Goal: Book appointment/travel/reservation

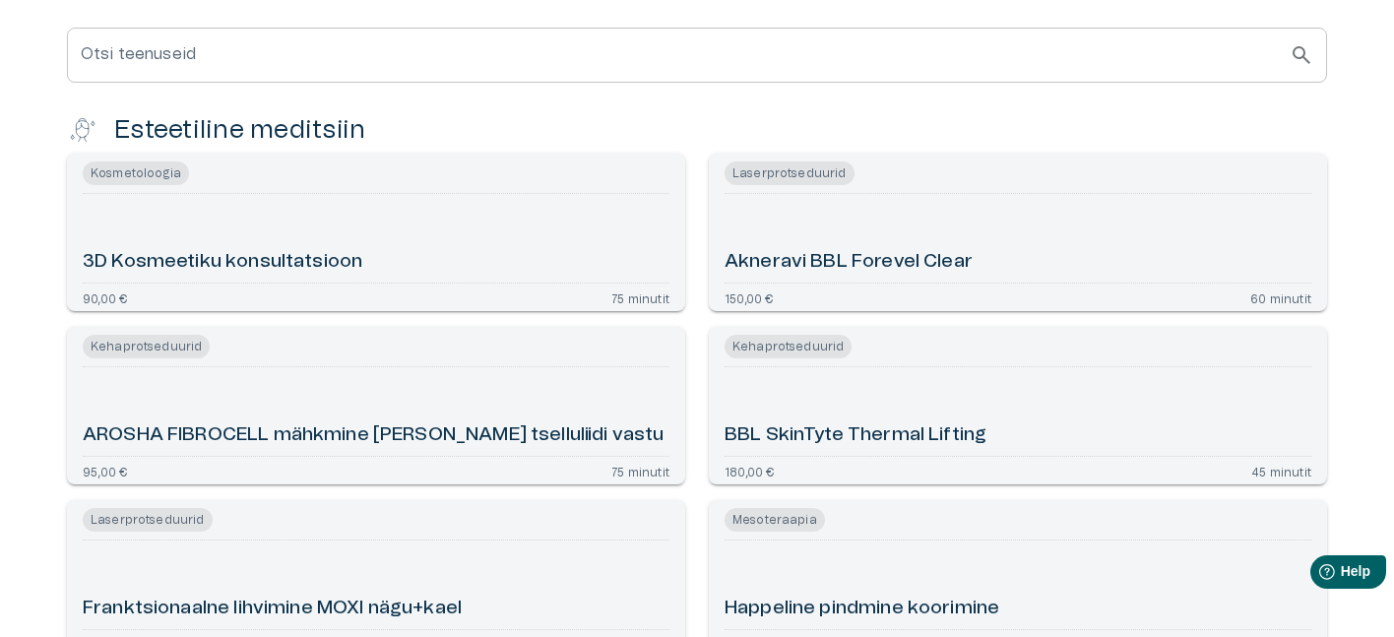
scroll to position [605, 0]
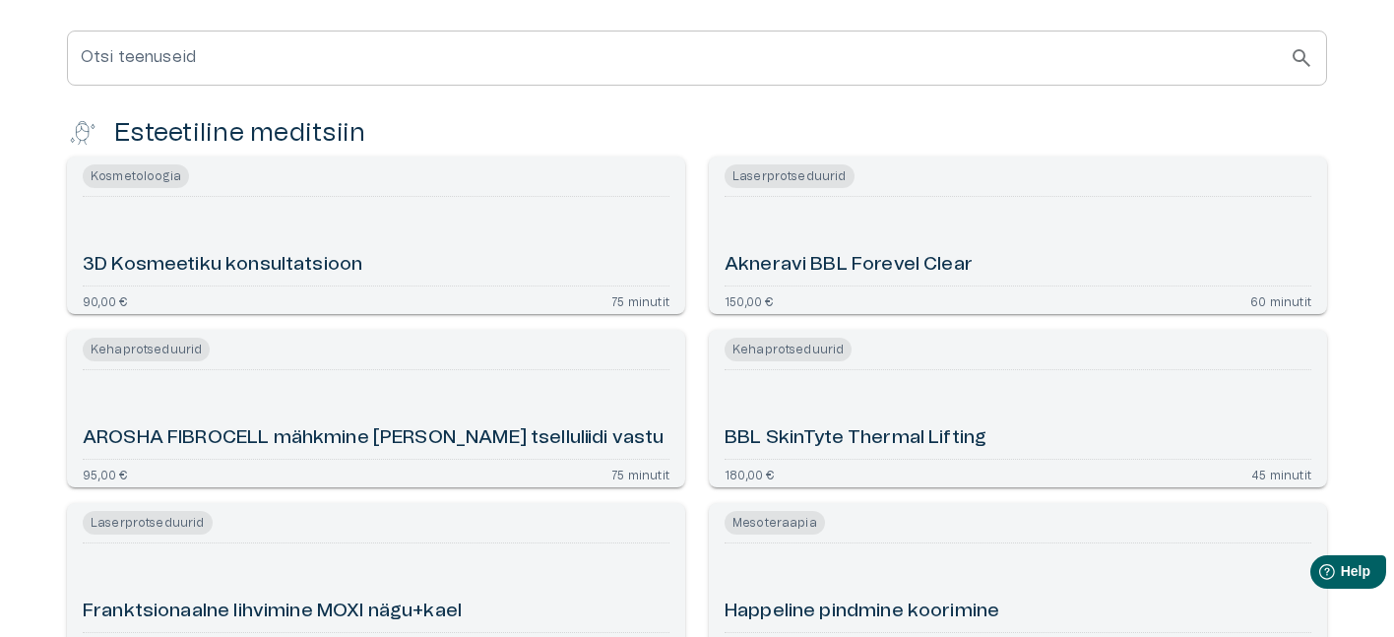
click at [1199, 86] on input "Otsi teenuseid" at bounding box center [678, 58] width 1223 height 55
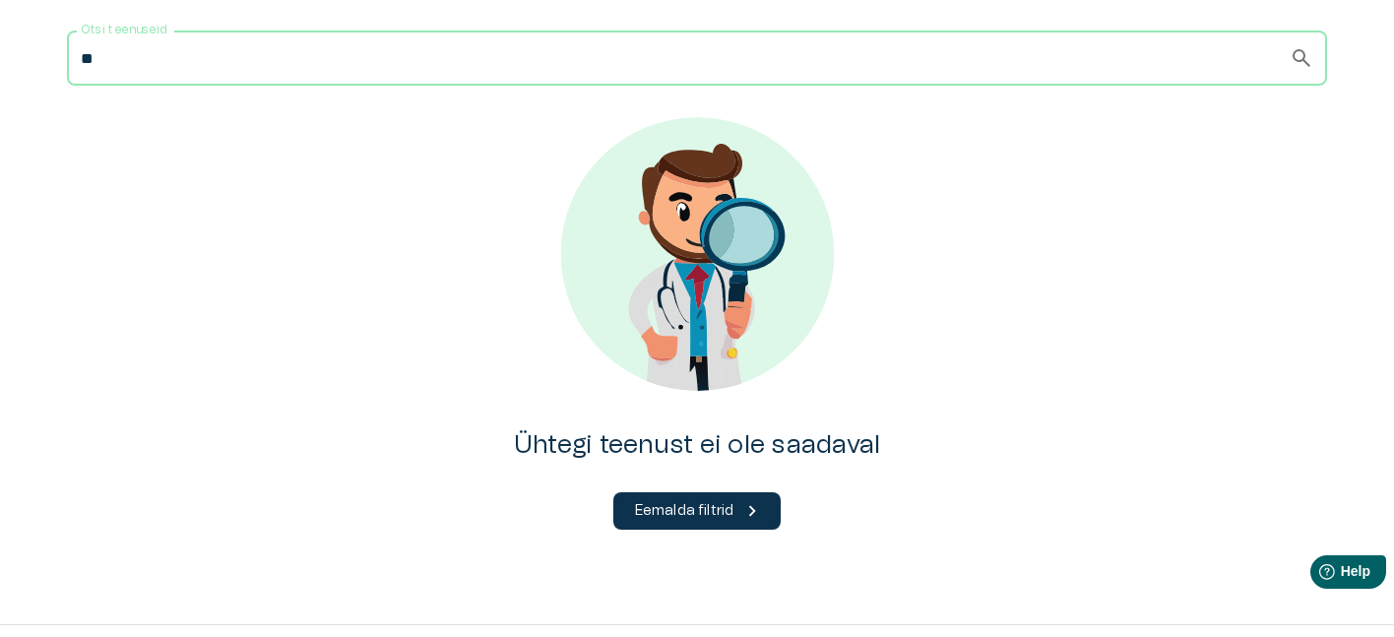
type input "*"
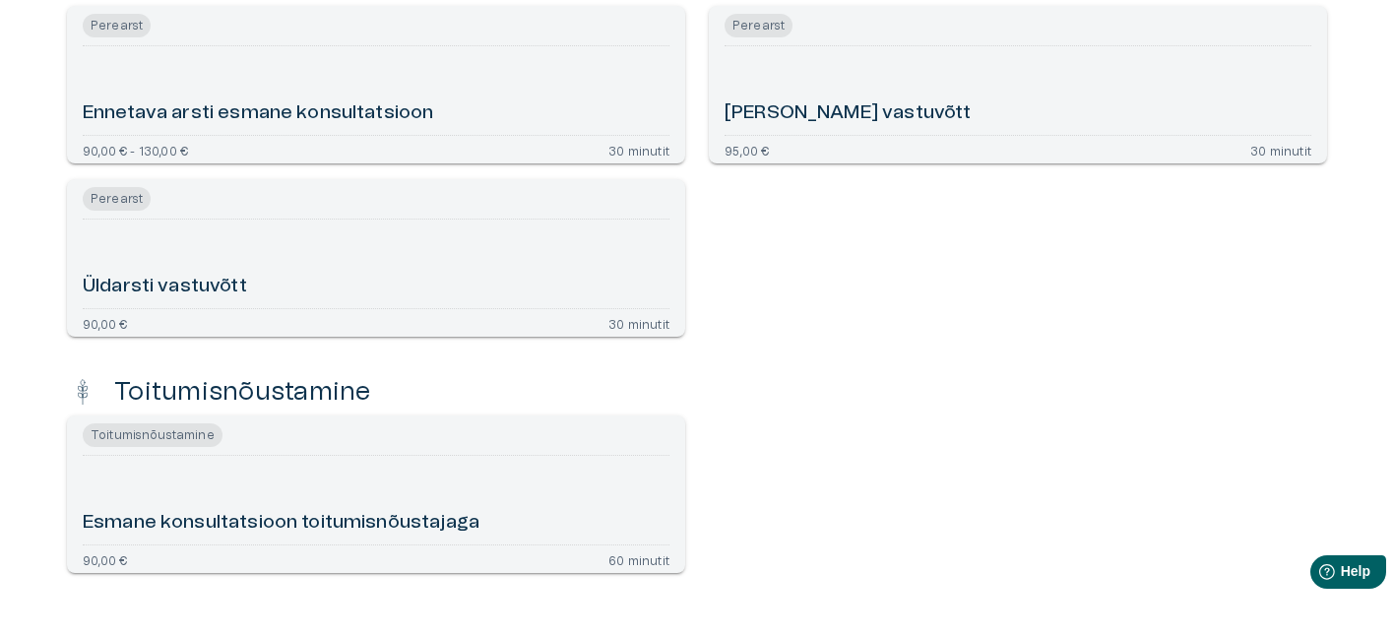
scroll to position [2033, 0]
click at [548, 299] on div "Üldarsti vastuvõtt" at bounding box center [376, 262] width 587 height 73
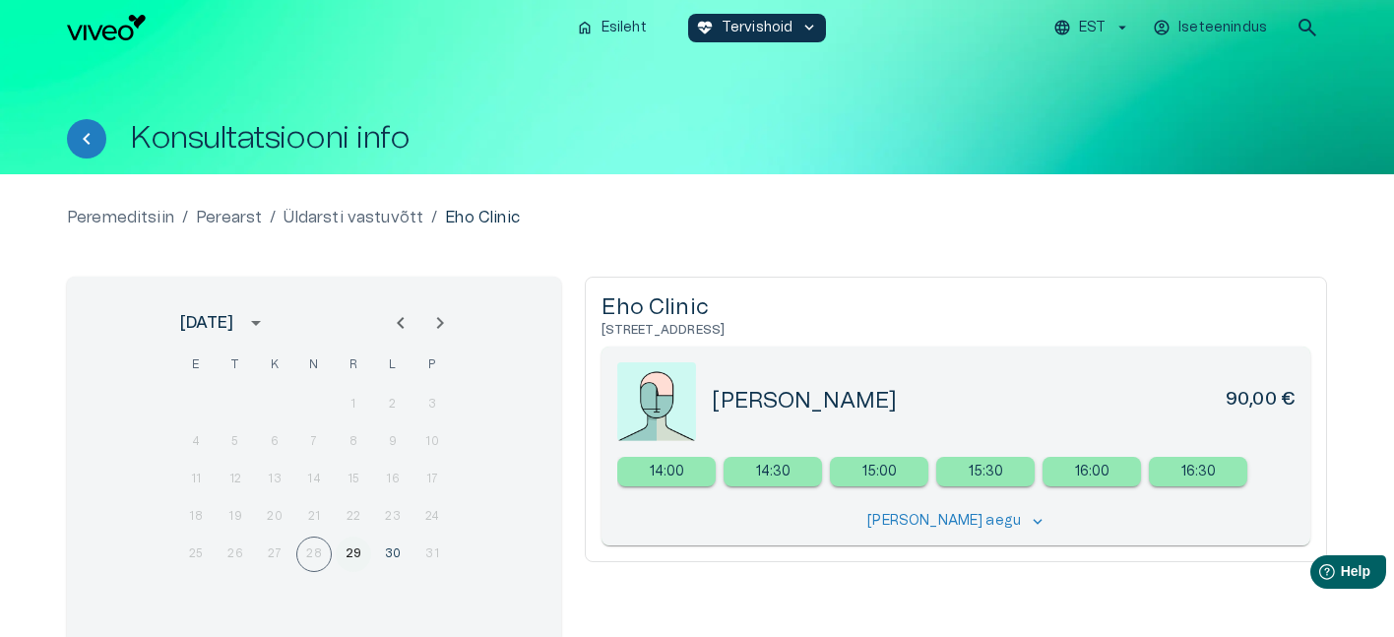
click at [356, 553] on button "29" at bounding box center [353, 554] width 35 height 35
